Goal: Transaction & Acquisition: Book appointment/travel/reservation

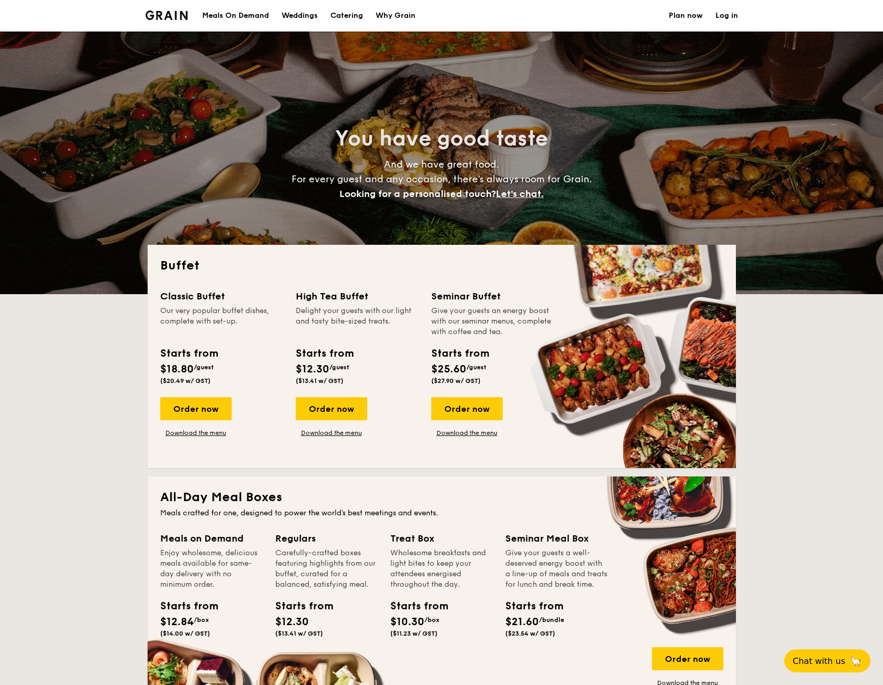
select select
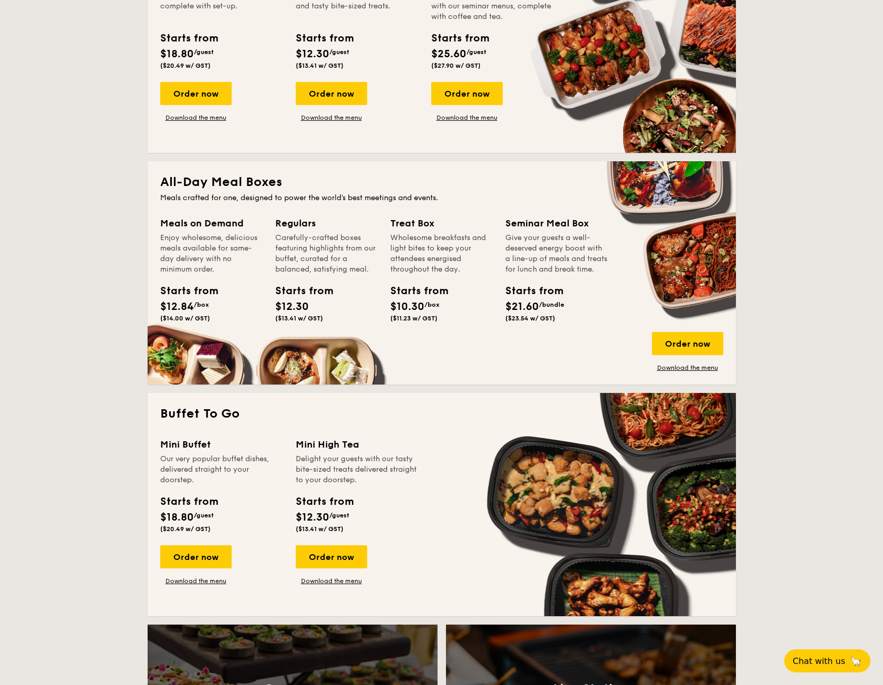
scroll to position [578, 0]
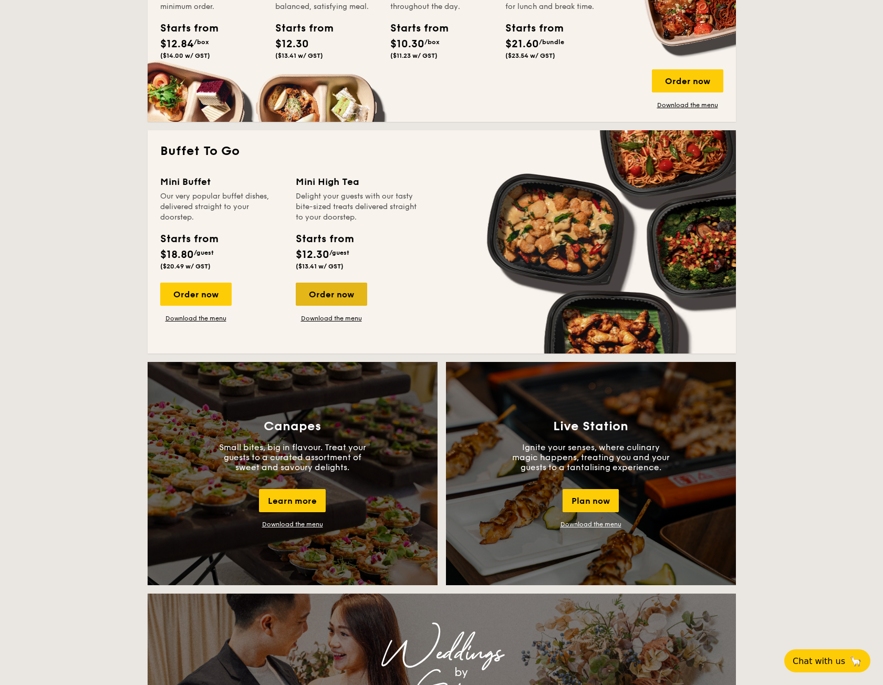
click at [328, 301] on div "Order now" at bounding box center [331, 294] width 71 height 23
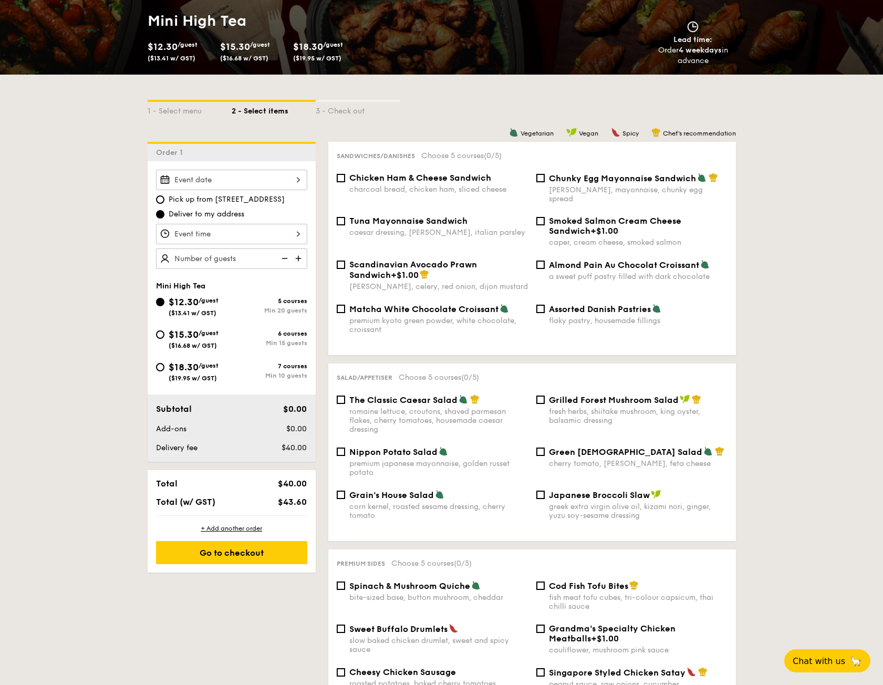
scroll to position [158, 0]
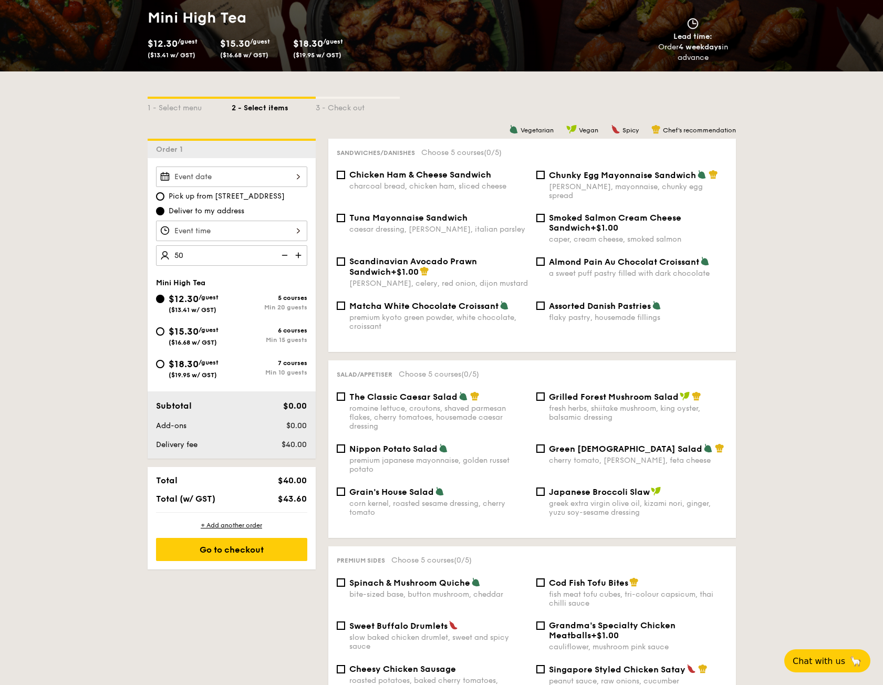
type input "50 guests"
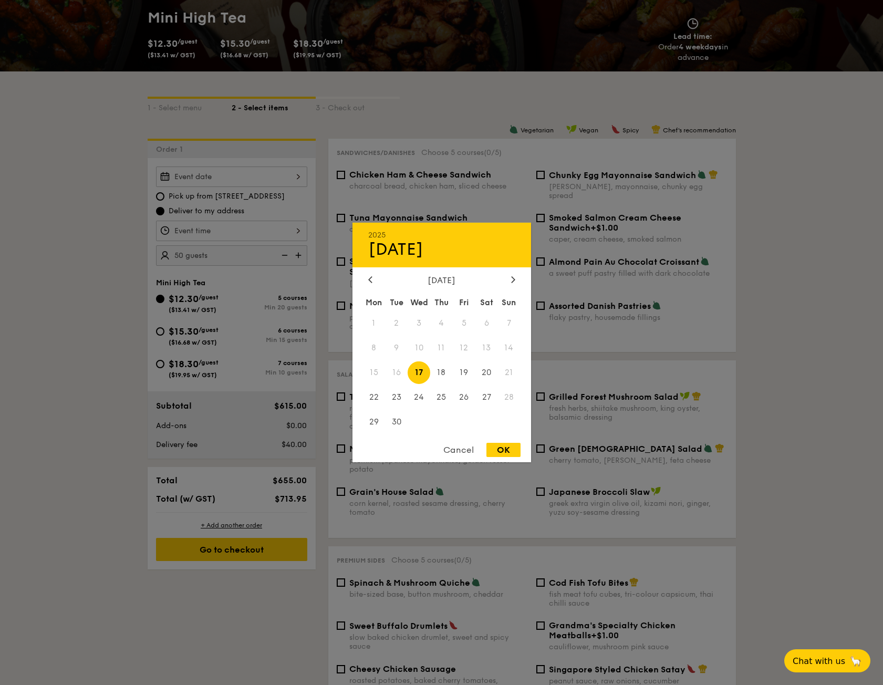
click at [247, 179] on div "2025 Sep [DATE] Tue Wed Thu Fri Sat Sun 1 2 3 4 5 6 7 8 9 10 11 12 13 14 15 16 …" at bounding box center [231, 177] width 151 height 20
click at [514, 275] on div at bounding box center [513, 280] width 9 height 10
click at [445, 329] on span "2" at bounding box center [441, 323] width 23 height 23
click at [277, 239] on div at bounding box center [441, 342] width 883 height 685
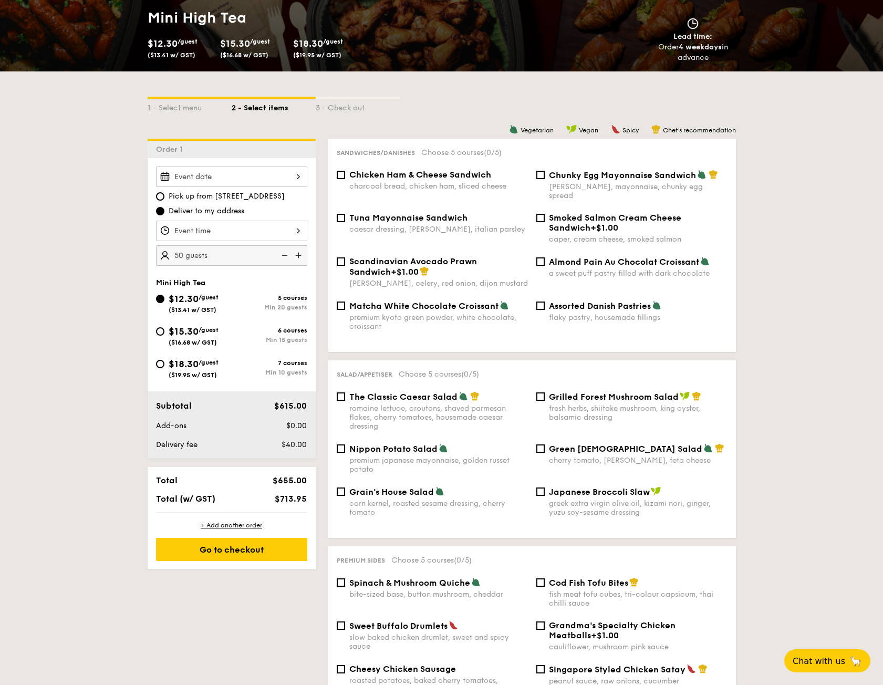
click at [296, 230] on div "12 1 2 3 4 5 6 7 8 9 10 11 00 15 30 45 am pm Cancel OK" at bounding box center [231, 231] width 151 height 20
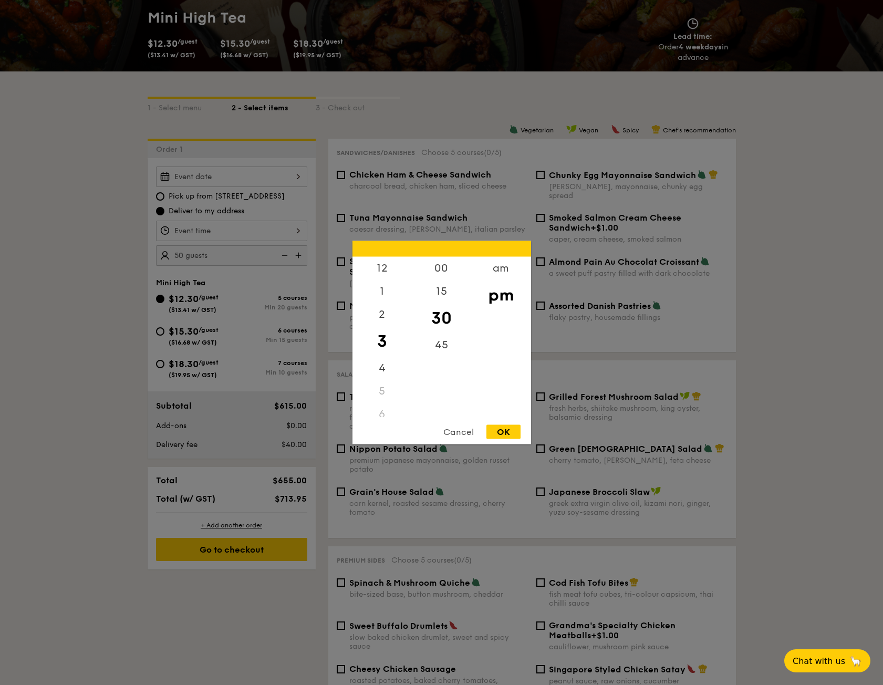
click at [380, 388] on div "5" at bounding box center [382, 391] width 59 height 23
click at [380, 392] on div "5" at bounding box center [382, 391] width 59 height 23
click at [381, 285] on div "5" at bounding box center [382, 286] width 59 height 23
click at [382, 281] on div "5" at bounding box center [382, 286] width 59 height 23
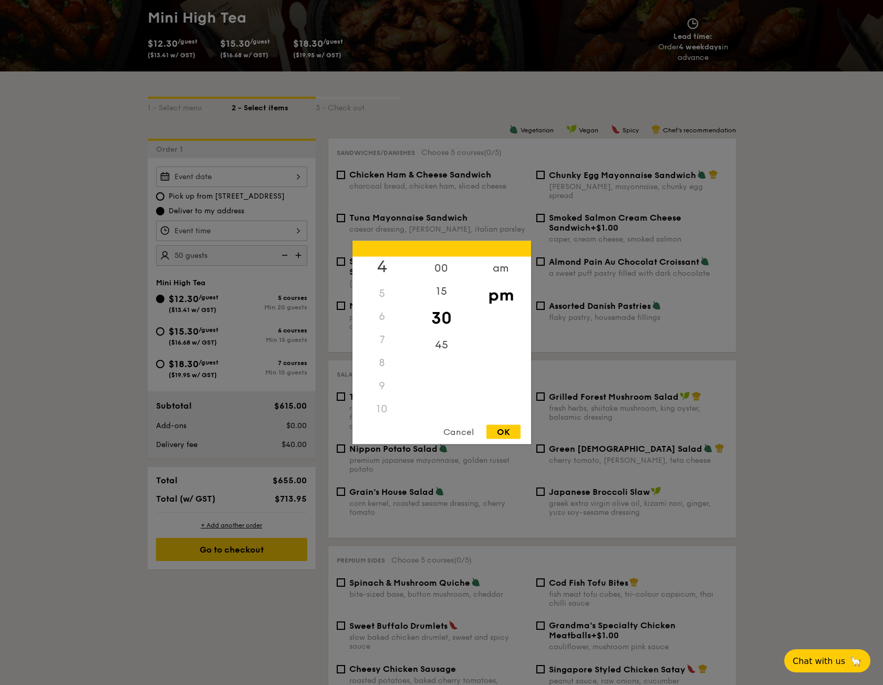
click at [382, 271] on div "4" at bounding box center [382, 267] width 59 height 30
click at [382, 273] on div "5" at bounding box center [382, 266] width 59 height 23
click at [438, 265] on div "00" at bounding box center [441, 272] width 59 height 30
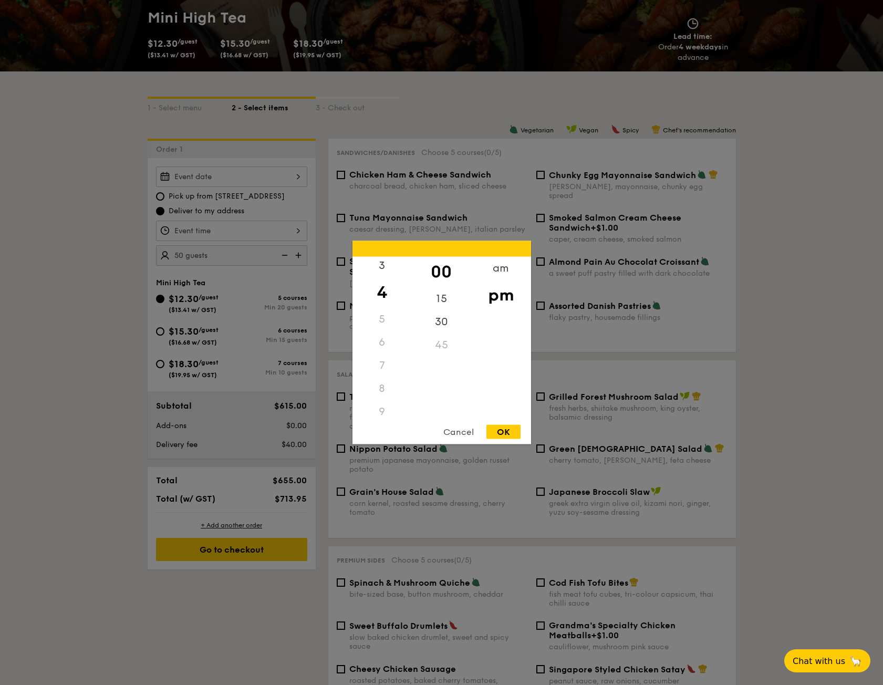
click at [380, 320] on div "5" at bounding box center [382, 319] width 59 height 23
click at [384, 280] on div "5" at bounding box center [382, 277] width 59 height 23
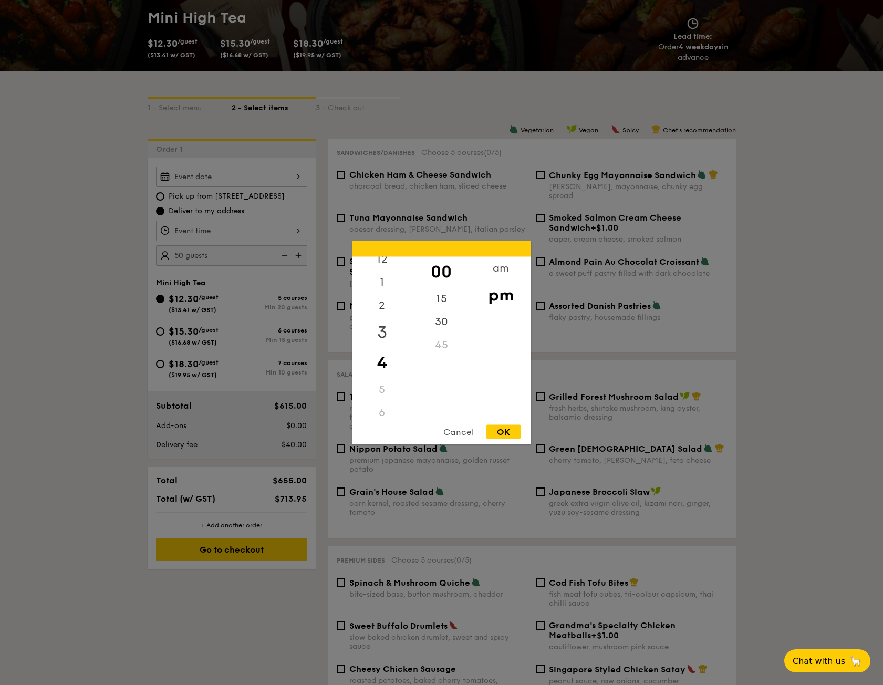
click at [387, 326] on div "3" at bounding box center [382, 332] width 59 height 30
click at [382, 360] on div "4" at bounding box center [382, 363] width 59 height 30
click at [381, 383] on div "5" at bounding box center [382, 382] width 59 height 23
click at [384, 283] on div "5" at bounding box center [382, 277] width 59 height 23
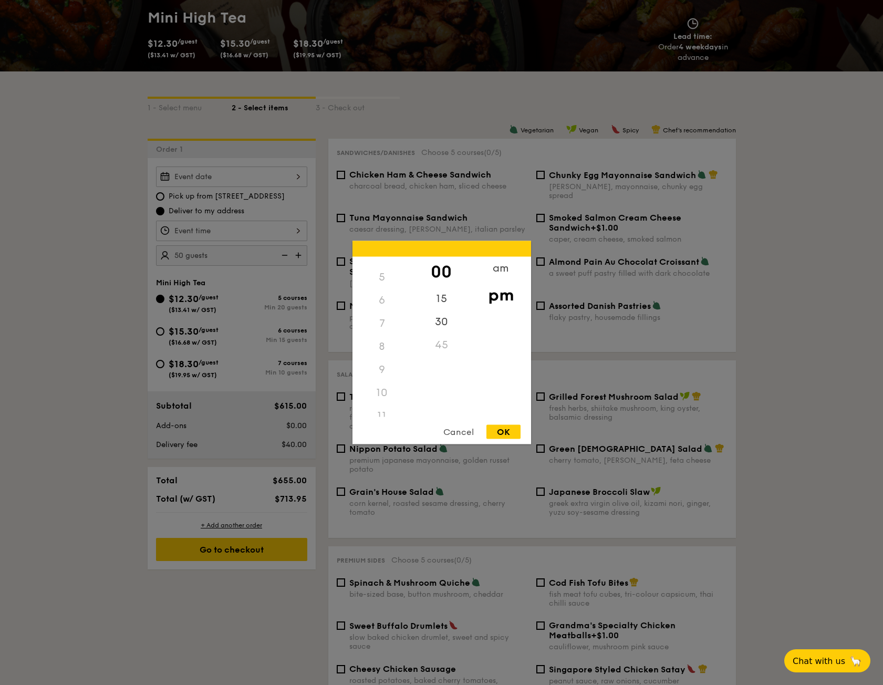
click at [497, 441] on div "Cancel OK" at bounding box center [442, 434] width 179 height 19
click at [502, 432] on div "OK" at bounding box center [504, 432] width 34 height 14
type input "4:00PM"
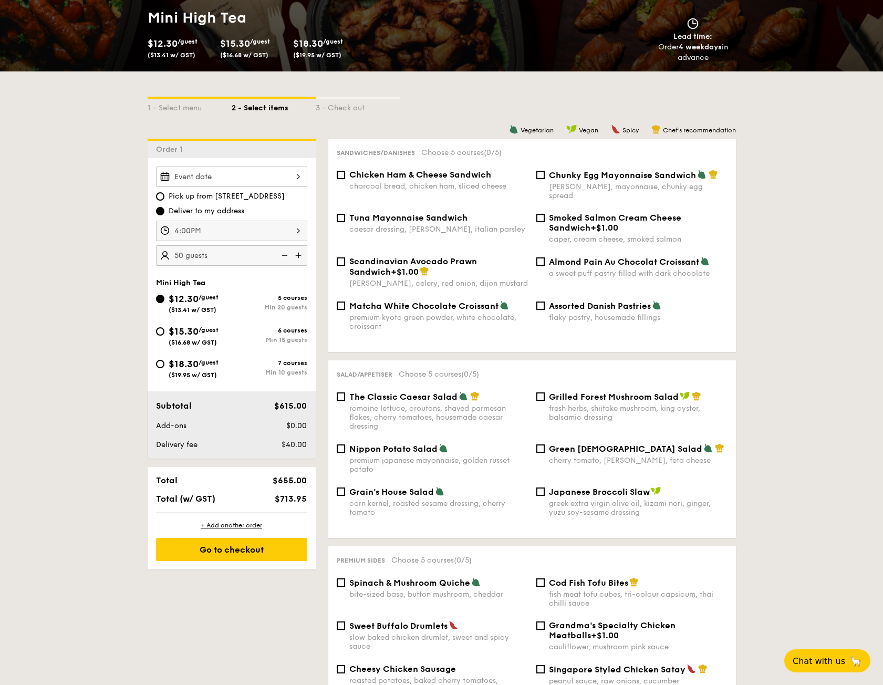
click at [214, 336] on div "$15.30 /guest ($16.68 w/ GST)" at bounding box center [194, 335] width 50 height 22
click at [164, 336] on input "$15.30 /guest ($16.68 w/ GST) 6 courses Min 15 guests" at bounding box center [160, 331] width 8 height 8
radio input "true"
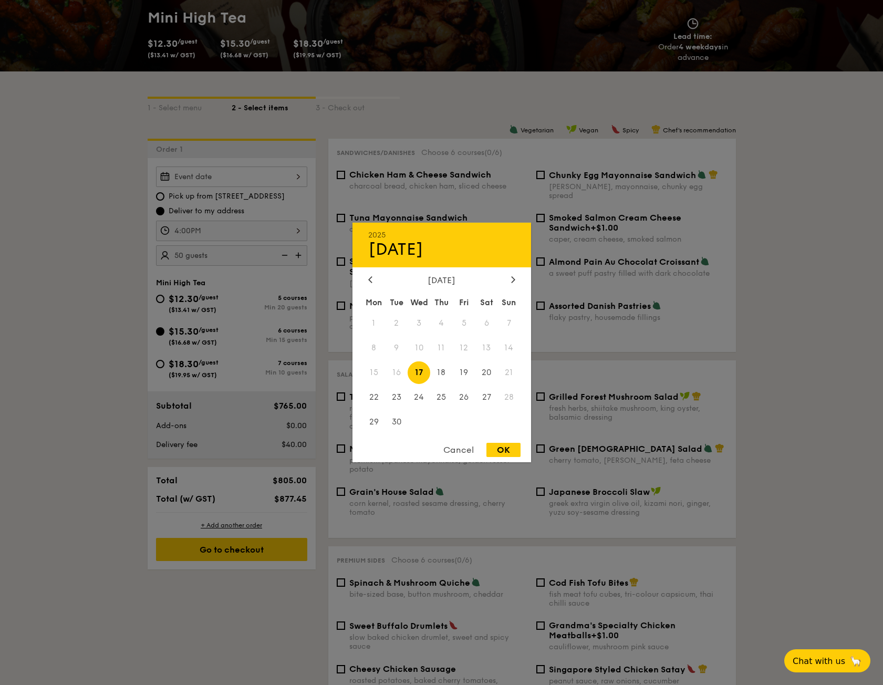
click at [234, 177] on div "2025 Sep [DATE] Tue Wed Thu Fri Sat Sun 1 2 3 4 5 6 7 8 9 10 11 12 13 14 15 16 …" at bounding box center [231, 177] width 151 height 20
click at [510, 282] on div at bounding box center [513, 280] width 9 height 10
click at [439, 322] on span "2" at bounding box center [441, 323] width 23 height 23
click at [499, 445] on div "OK" at bounding box center [504, 450] width 34 height 14
type input "[DATE]"
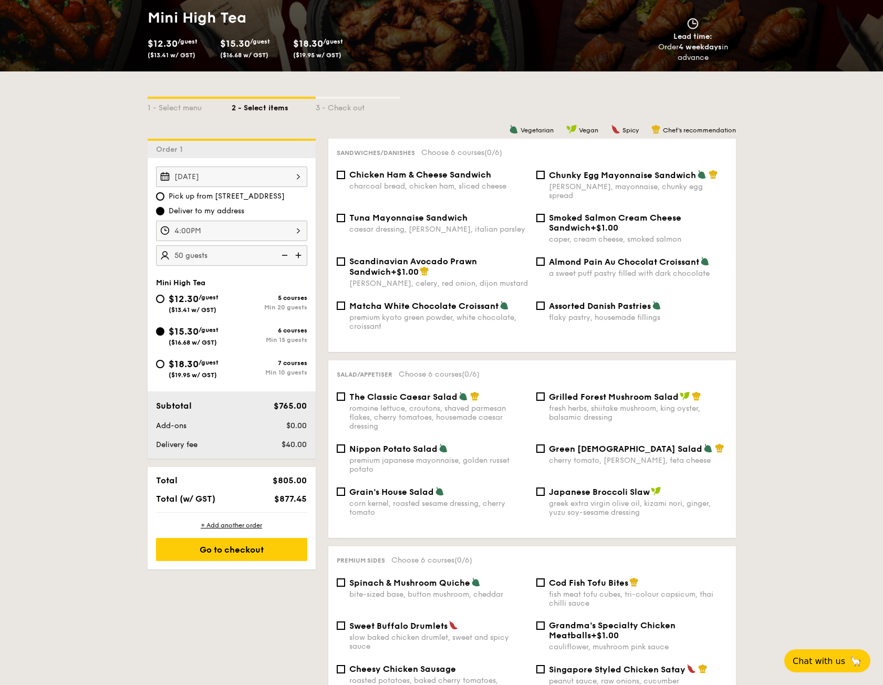
click at [303, 231] on div "4:00PM" at bounding box center [231, 231] width 151 height 20
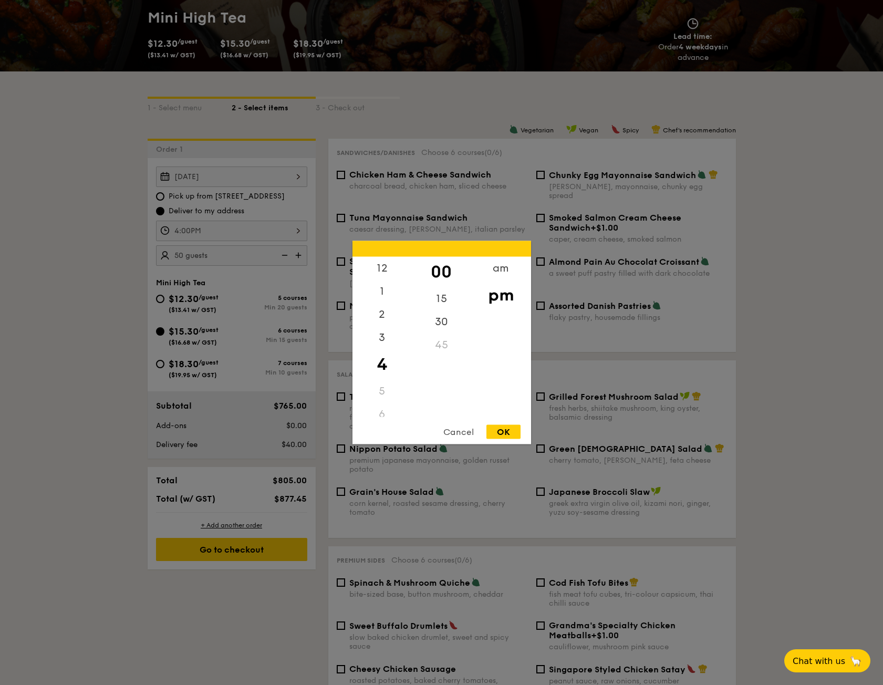
scroll to position [105, 0]
click at [383, 285] on div "5" at bounding box center [382, 286] width 59 height 23
click at [462, 432] on div "Cancel" at bounding box center [458, 432] width 51 height 14
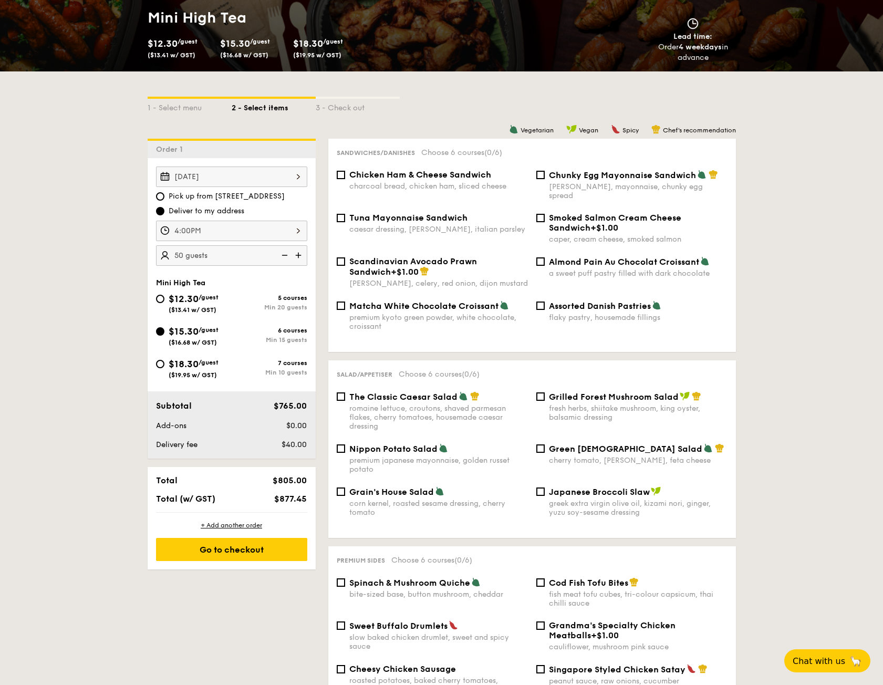
drag, startPoint x: 110, startPoint y: 173, endPoint x: 124, endPoint y: 219, distance: 47.2
click at [158, 299] on input "$12.30 /guest ($13.41 w/ GST) 5 courses Min 20 guests" at bounding box center [160, 299] width 8 height 8
radio input "true"
click at [299, 231] on div "4:00PM" at bounding box center [231, 231] width 151 height 20
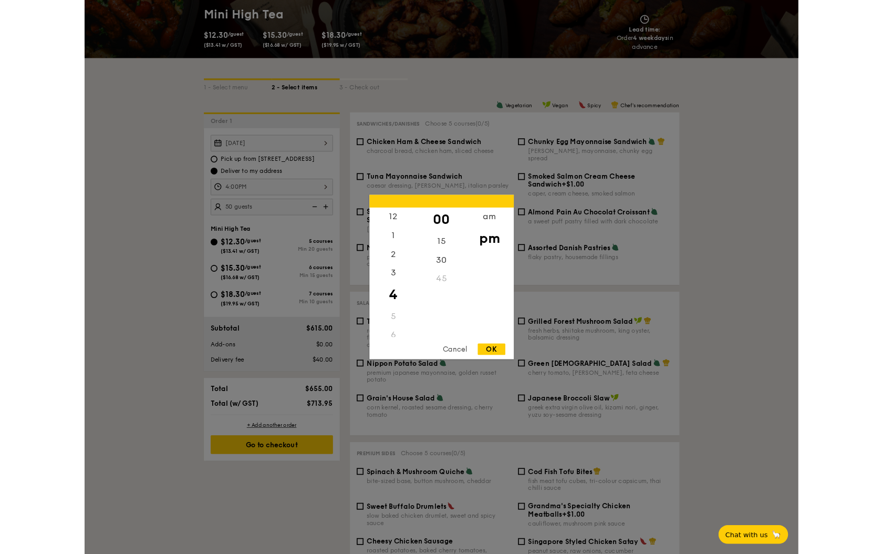
scroll to position [53, 0]
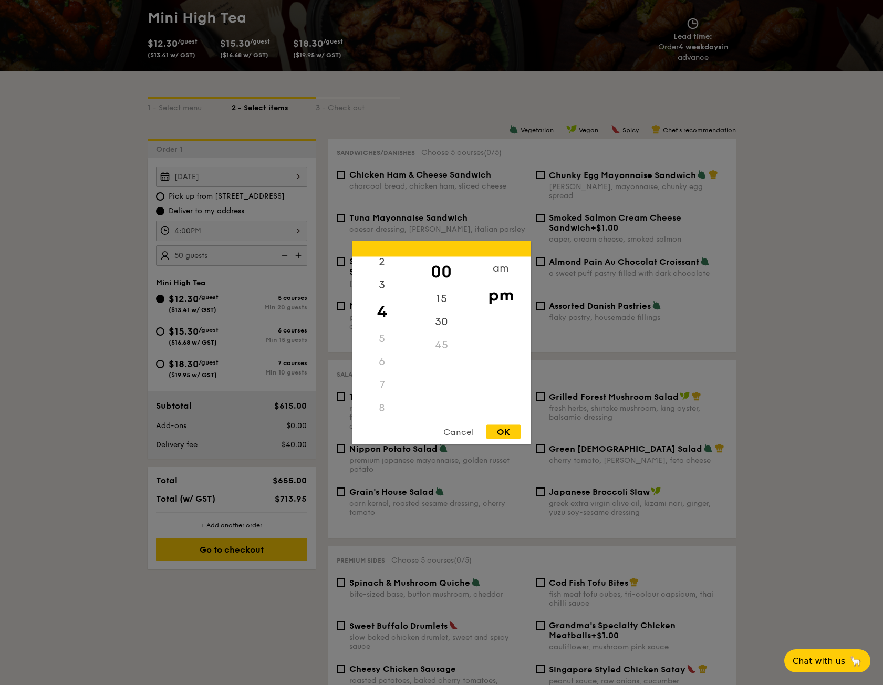
click at [384, 338] on div "5" at bounding box center [382, 338] width 59 height 23
click at [381, 343] on div "5" at bounding box center [382, 338] width 59 height 23
drag, startPoint x: 381, startPoint y: 340, endPoint x: 390, endPoint y: 348, distance: 12.3
click at [381, 346] on div "5" at bounding box center [382, 338] width 59 height 23
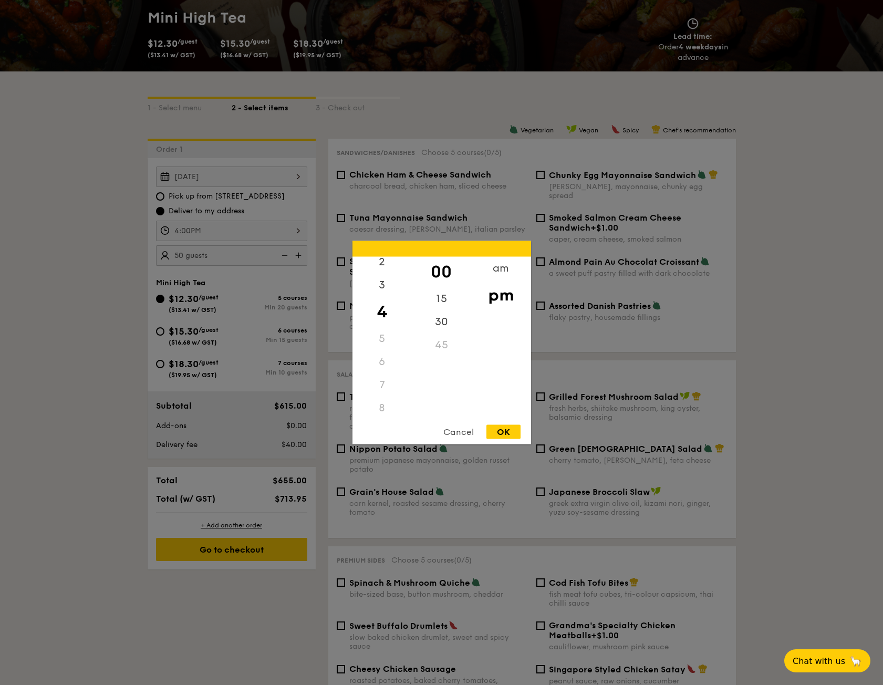
click at [459, 426] on div "Cancel" at bounding box center [458, 432] width 51 height 14
